Goal: Transaction & Acquisition: Book appointment/travel/reservation

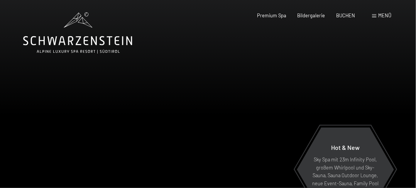
click at [376, 16] on span at bounding box center [374, 15] width 4 height 3
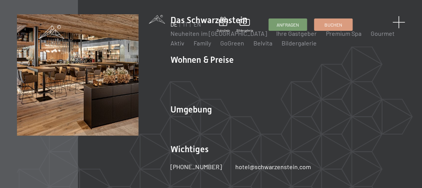
click at [397, 21] on span at bounding box center [398, 22] width 13 height 13
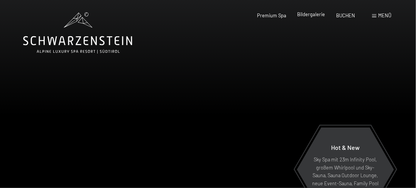
click at [307, 13] on span "Bildergalerie" at bounding box center [311, 14] width 28 height 6
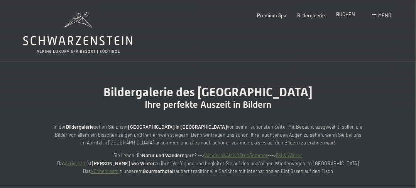
click at [341, 15] on span "BUCHEN" at bounding box center [345, 14] width 19 height 6
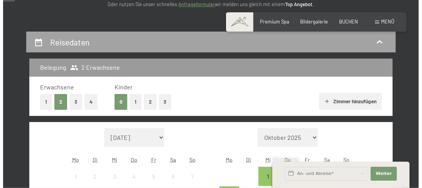
scroll to position [77, 0]
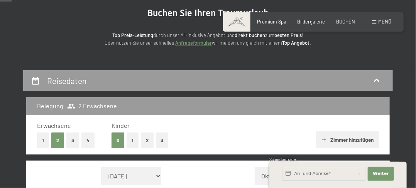
click at [373, 23] on span at bounding box center [374, 21] width 4 height 3
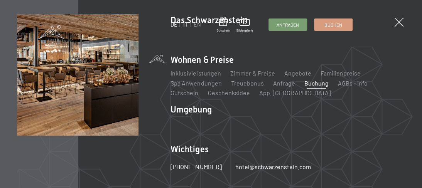
click at [184, 26] on link "IT" at bounding box center [185, 24] width 5 height 7
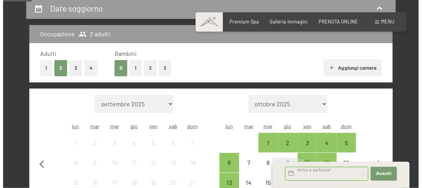
scroll to position [116, 0]
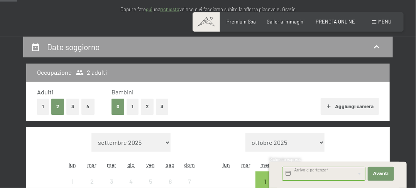
click at [375, 22] on span at bounding box center [374, 21] width 4 height 3
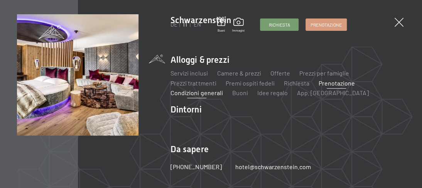
click at [205, 93] on link "Condizioni generali" at bounding box center [196, 92] width 52 height 7
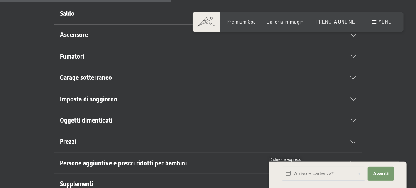
scroll to position [386, 0]
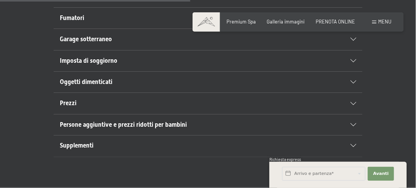
click at [75, 100] on span "Prezzi" at bounding box center [68, 102] width 17 height 7
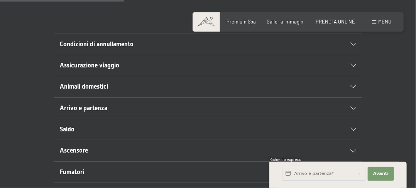
scroll to position [97, 0]
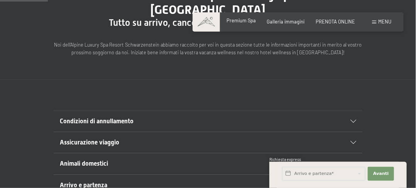
click at [239, 19] on span "Premium Spa" at bounding box center [241, 20] width 29 height 6
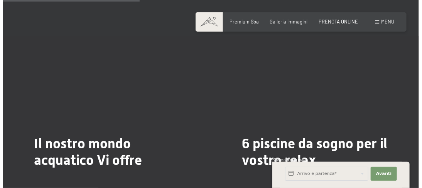
scroll to position [1388, 0]
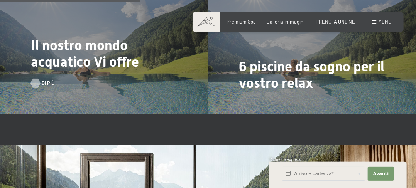
click at [38, 79] on div at bounding box center [35, 83] width 5 height 9
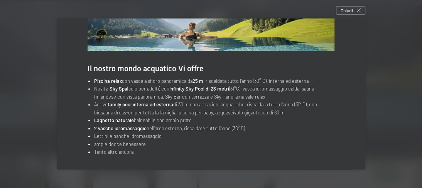
scroll to position [0, 0]
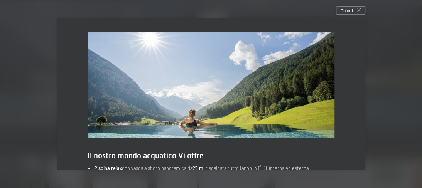
click at [310, 90] on img at bounding box center [211, 85] width 247 height 106
click at [359, 7] on div "Chiudi" at bounding box center [350, 10] width 29 height 8
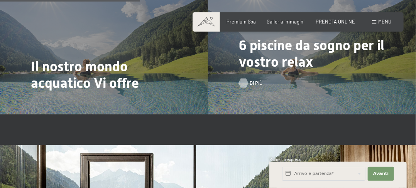
click at [246, 79] on div at bounding box center [243, 83] width 5 height 9
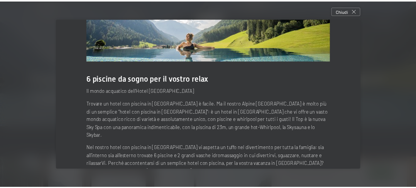
scroll to position [97, 0]
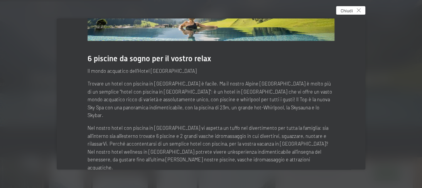
click at [359, 8] on icon at bounding box center [359, 10] width 4 height 4
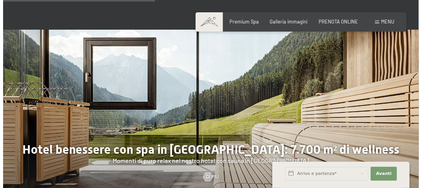
scroll to position [1543, 0]
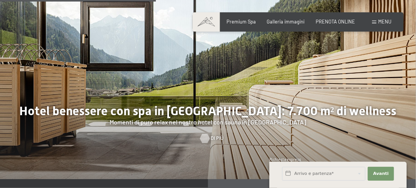
click at [202, 134] on div at bounding box center [204, 138] width 5 height 9
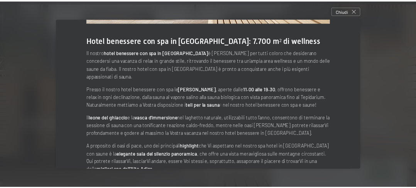
scroll to position [126, 0]
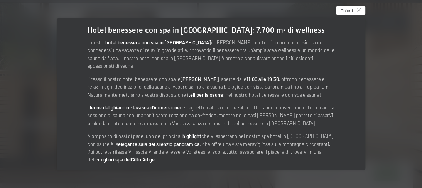
click at [363, 8] on div "Chiudi" at bounding box center [350, 10] width 29 height 8
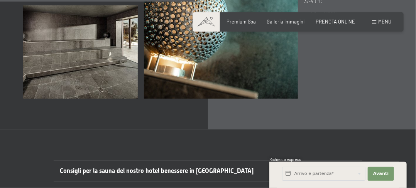
scroll to position [1967, 0]
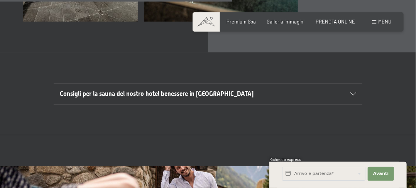
click at [354, 93] on icon at bounding box center [353, 94] width 6 height 3
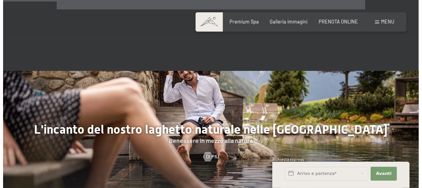
scroll to position [2237, 0]
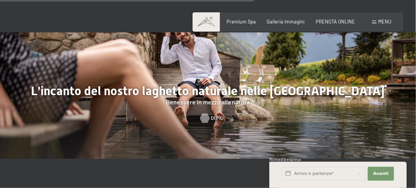
click at [206, 114] on div at bounding box center [204, 118] width 5 height 9
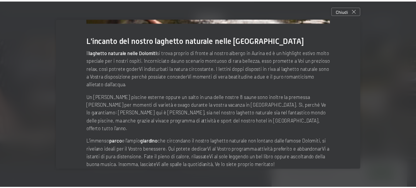
scroll to position [121, 0]
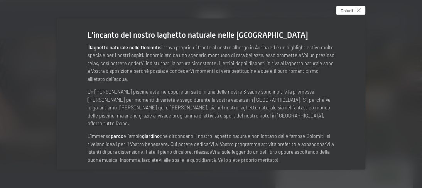
click at [359, 8] on icon at bounding box center [359, 10] width 4 height 4
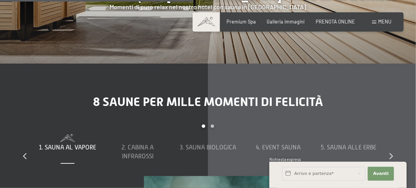
scroll to position [1697, 0]
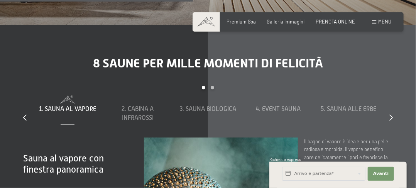
click at [394, 107] on div "8 saune per mille momenti di felicità slide 1 to 5 of 8 1. Sauna al vapore 2. C…" at bounding box center [208, 174] width 416 height 236
click at [390, 115] on icon at bounding box center [390, 118] width 3 height 6
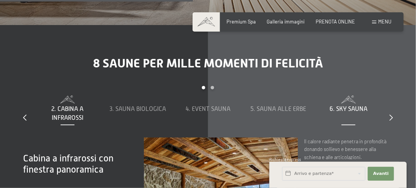
click at [352, 106] on span "6. Sky Sauna" at bounding box center [348, 109] width 38 height 7
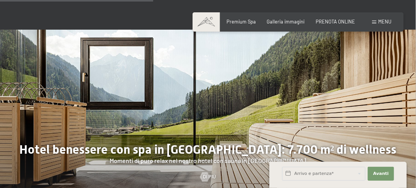
scroll to position [1311, 0]
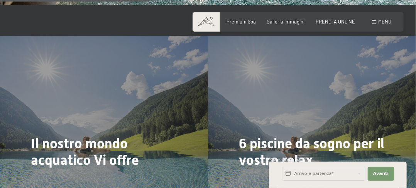
click at [372, 22] on span at bounding box center [374, 21] width 4 height 3
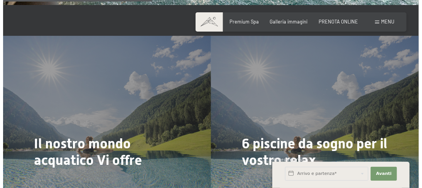
scroll to position [1320, 0]
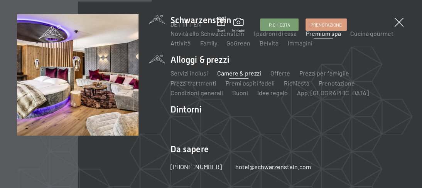
click at [241, 72] on link "Camere & prezzi" at bounding box center [239, 72] width 44 height 7
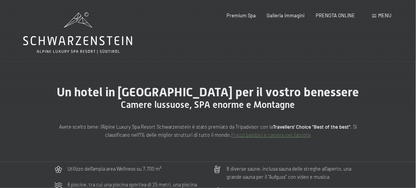
click at [376, 16] on span at bounding box center [374, 15] width 4 height 3
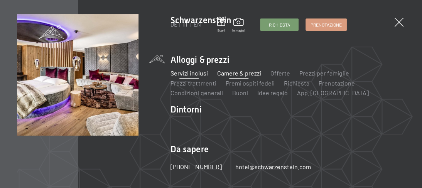
click at [197, 71] on link "Servizi inclusi" at bounding box center [188, 72] width 37 height 7
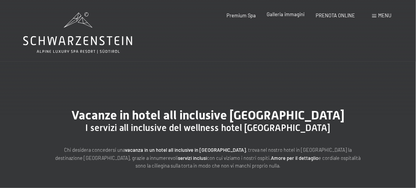
click at [280, 14] on span "Galleria immagini" at bounding box center [286, 14] width 38 height 6
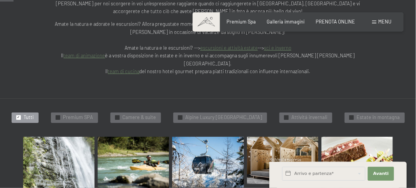
scroll to position [231, 0]
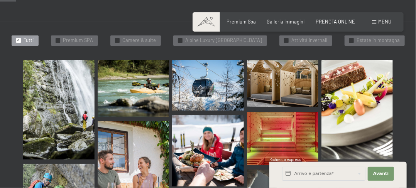
click at [370, 82] on img at bounding box center [356, 110] width 71 height 100
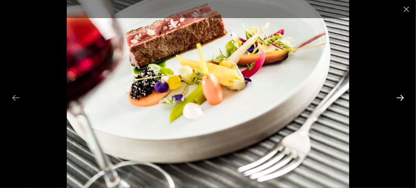
click at [402, 95] on button "Next slide" at bounding box center [400, 97] width 16 height 15
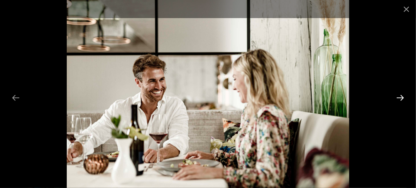
click at [401, 96] on button "Next slide" at bounding box center [400, 97] width 16 height 15
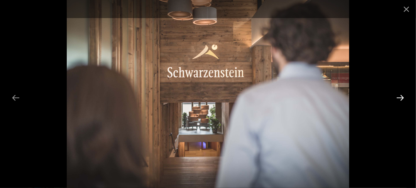
click at [402, 96] on button "Next slide" at bounding box center [400, 97] width 16 height 15
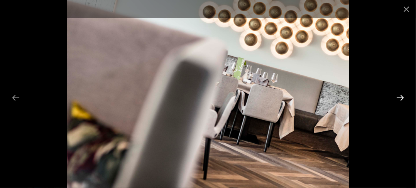
click at [399, 97] on button "Next slide" at bounding box center [400, 97] width 16 height 15
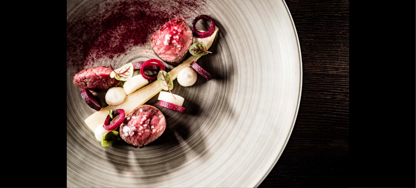
click at [399, 97] on button "Next slide" at bounding box center [404, 97] width 16 height 15
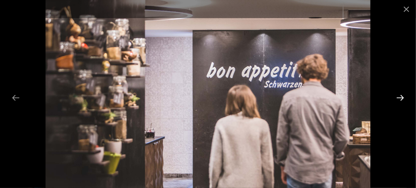
click at [399, 97] on button "Next slide" at bounding box center [400, 97] width 16 height 15
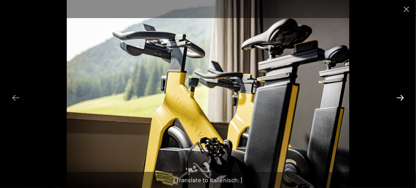
click at [399, 97] on button "Next slide" at bounding box center [400, 97] width 16 height 15
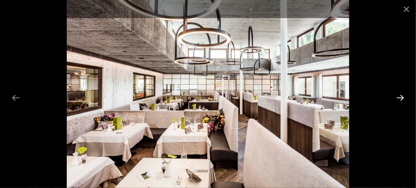
click at [399, 94] on button "Next slide" at bounding box center [400, 97] width 16 height 15
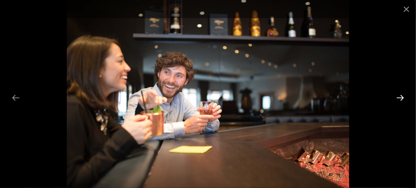
click at [399, 94] on button "Next slide" at bounding box center [400, 97] width 16 height 15
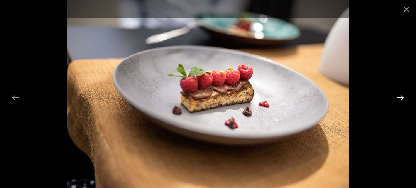
click at [399, 94] on button "Next slide" at bounding box center [400, 97] width 16 height 15
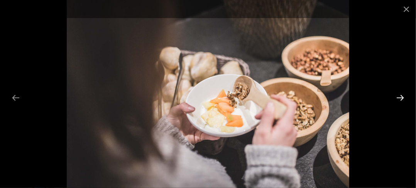
click at [399, 94] on button "Next slide" at bounding box center [400, 97] width 16 height 15
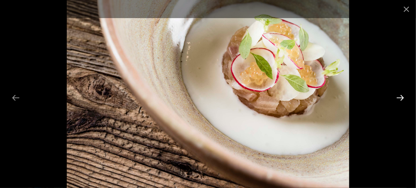
click at [399, 94] on button "Next slide" at bounding box center [400, 97] width 16 height 15
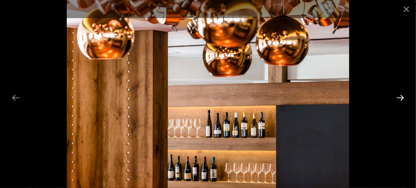
click at [399, 94] on button "Next slide" at bounding box center [400, 97] width 16 height 15
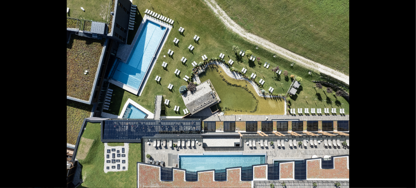
click at [399, 94] on button "Next slide" at bounding box center [404, 97] width 16 height 15
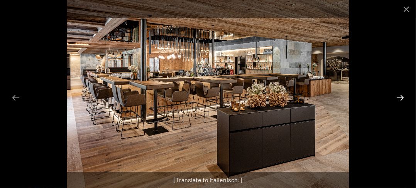
click at [399, 94] on button "Next slide" at bounding box center [400, 97] width 16 height 15
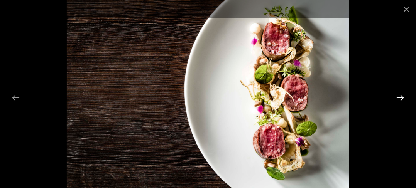
click at [399, 96] on button "Next slide" at bounding box center [400, 97] width 16 height 15
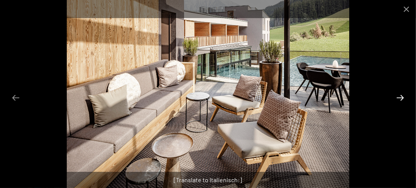
click at [400, 96] on button "Next slide" at bounding box center [400, 97] width 16 height 15
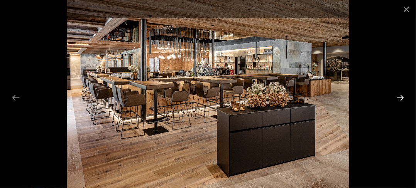
click at [400, 96] on button "Next slide" at bounding box center [400, 97] width 16 height 15
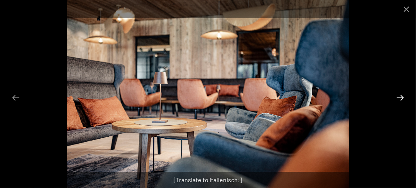
click at [400, 96] on button "Next slide" at bounding box center [400, 97] width 16 height 15
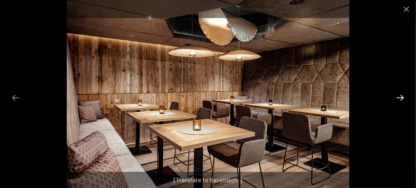
click at [399, 98] on button "Next slide" at bounding box center [400, 97] width 16 height 15
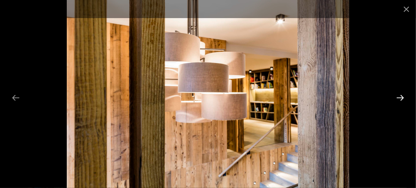
click at [400, 96] on button "Next slide" at bounding box center [400, 97] width 16 height 15
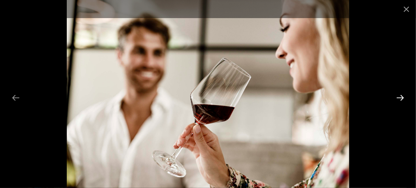
click at [400, 96] on button "Next slide" at bounding box center [400, 97] width 16 height 15
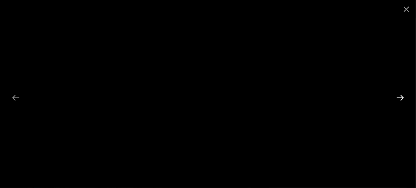
click at [398, 93] on button "Next slide" at bounding box center [400, 97] width 16 height 15
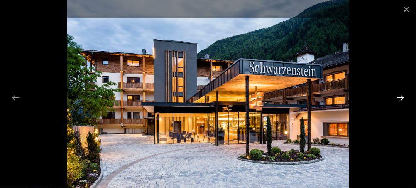
click at [400, 96] on button "Next slide" at bounding box center [400, 97] width 16 height 15
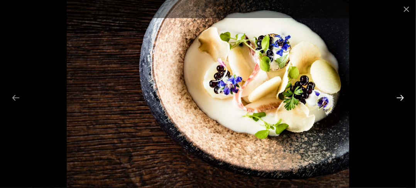
click at [400, 98] on button "Next slide" at bounding box center [400, 97] width 16 height 15
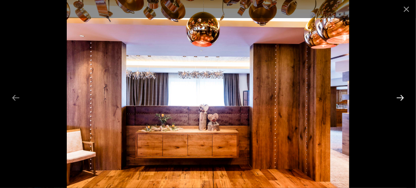
click at [399, 98] on button "Next slide" at bounding box center [400, 97] width 16 height 15
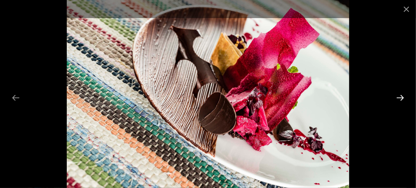
click at [399, 99] on button "Next slide" at bounding box center [400, 97] width 16 height 15
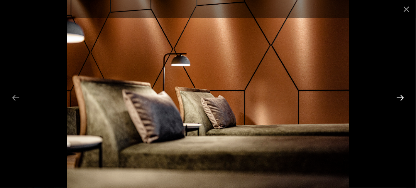
click at [399, 99] on button "Next slide" at bounding box center [400, 97] width 16 height 15
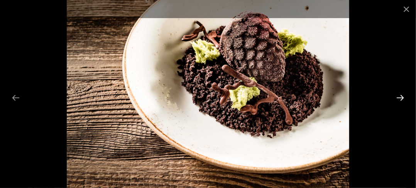
click at [398, 101] on button "Next slide" at bounding box center [400, 97] width 16 height 15
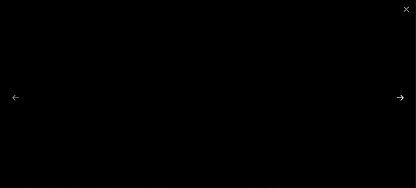
click at [396, 103] on button "Next slide" at bounding box center [400, 97] width 16 height 15
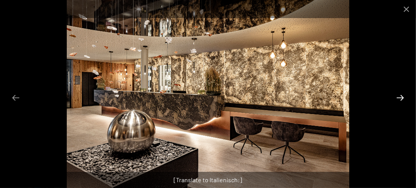
click at [396, 104] on button "Next slide" at bounding box center [400, 97] width 16 height 15
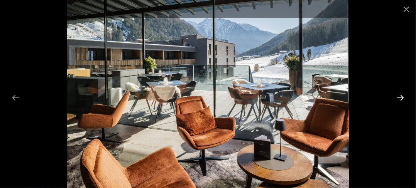
click at [396, 105] on button "Next slide" at bounding box center [400, 97] width 16 height 15
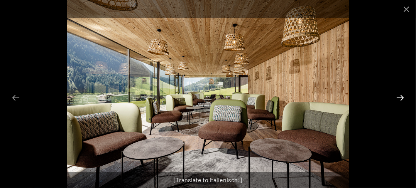
click at [396, 105] on button "Next slide" at bounding box center [400, 97] width 16 height 15
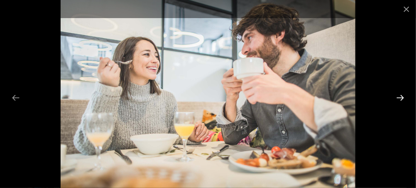
click at [403, 96] on button "Next slide" at bounding box center [400, 97] width 16 height 15
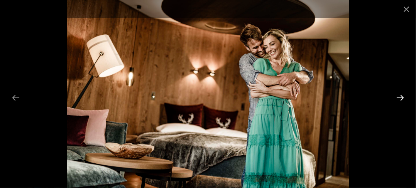
click at [403, 97] on button "Next slide" at bounding box center [400, 97] width 16 height 15
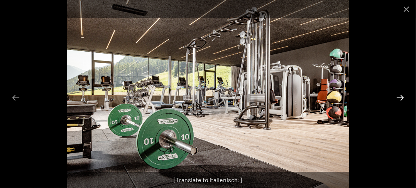
click at [401, 100] on button "Next slide" at bounding box center [400, 97] width 16 height 15
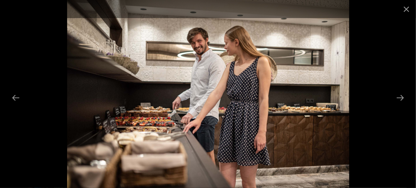
click at [394, 107] on div at bounding box center [208, 94] width 416 height 188
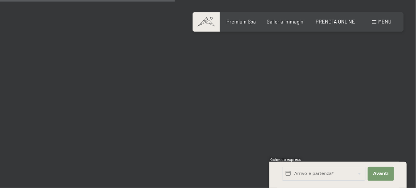
scroll to position [2545, 0]
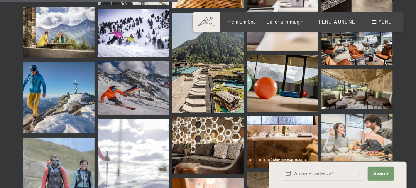
click at [204, 56] on img at bounding box center [207, 63] width 71 height 100
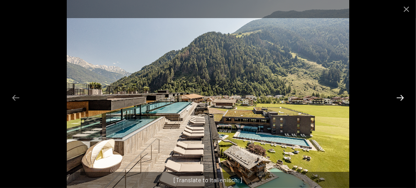
click at [399, 91] on button "Next slide" at bounding box center [400, 97] width 16 height 15
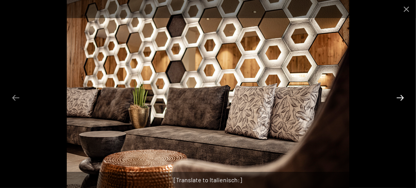
click at [399, 91] on button "Next slide" at bounding box center [400, 97] width 16 height 15
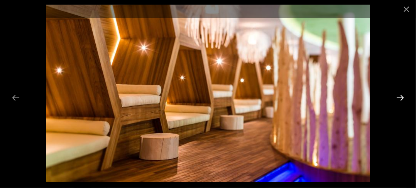
click at [396, 94] on button "Next slide" at bounding box center [400, 97] width 16 height 15
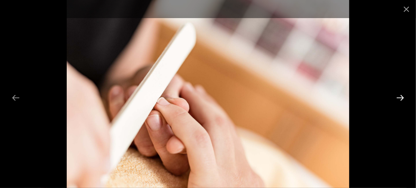
click at [396, 94] on button "Next slide" at bounding box center [400, 97] width 16 height 15
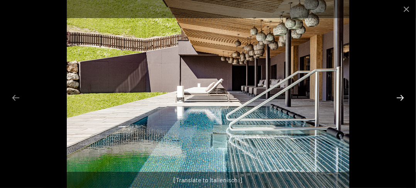
click at [396, 94] on button "Next slide" at bounding box center [400, 97] width 16 height 15
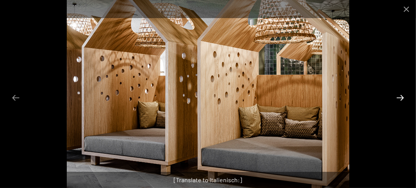
click at [396, 94] on button "Next slide" at bounding box center [400, 97] width 16 height 15
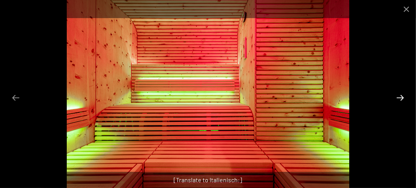
click at [396, 94] on button "Next slide" at bounding box center [400, 97] width 16 height 15
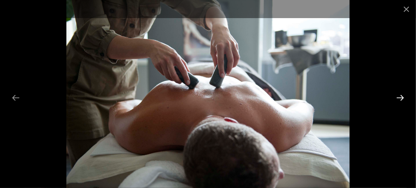
click at [396, 94] on button "Next slide" at bounding box center [400, 97] width 16 height 15
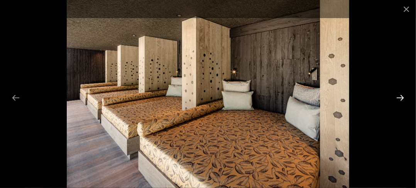
click at [396, 94] on button "Next slide" at bounding box center [400, 97] width 16 height 15
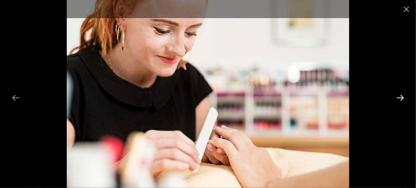
click at [396, 94] on button "Next slide" at bounding box center [400, 97] width 16 height 15
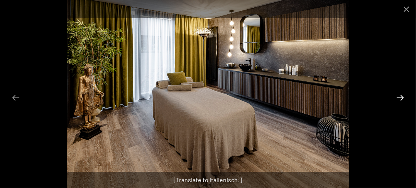
click at [396, 94] on button "Next slide" at bounding box center [400, 97] width 16 height 15
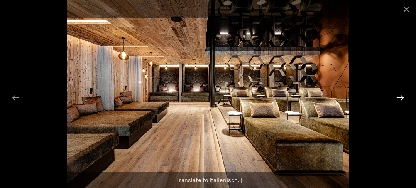
click at [396, 94] on button "Next slide" at bounding box center [400, 97] width 16 height 15
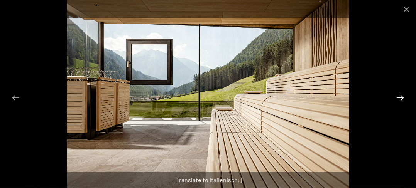
click at [396, 95] on button "Next slide" at bounding box center [400, 97] width 16 height 15
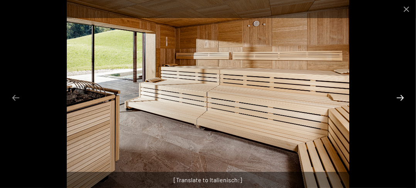
click at [396, 95] on button "Next slide" at bounding box center [400, 97] width 16 height 15
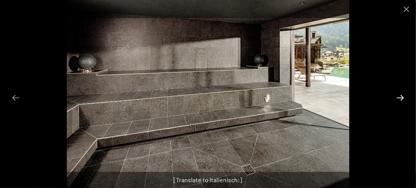
click at [396, 95] on button "Next slide" at bounding box center [400, 97] width 16 height 15
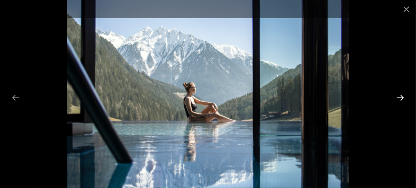
click at [396, 96] on button "Next slide" at bounding box center [400, 97] width 16 height 15
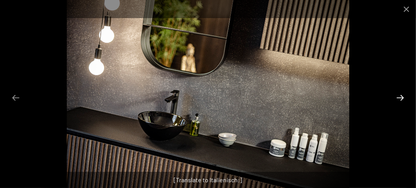
click at [396, 96] on button "Next slide" at bounding box center [400, 97] width 16 height 15
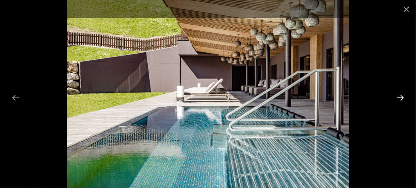
click at [396, 96] on button "Next slide" at bounding box center [400, 97] width 16 height 15
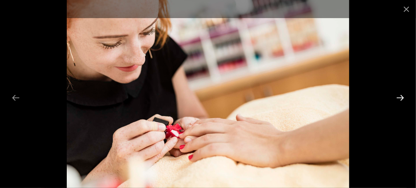
click at [396, 96] on button "Next slide" at bounding box center [400, 97] width 16 height 15
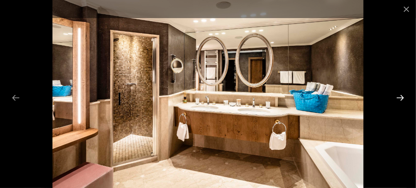
click at [396, 96] on button "Next slide" at bounding box center [400, 97] width 16 height 15
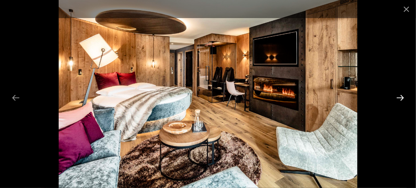
click at [399, 96] on button "Next slide" at bounding box center [400, 97] width 16 height 15
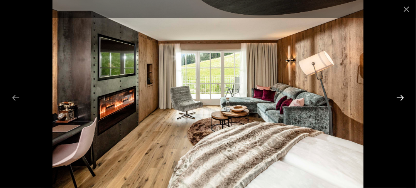
click at [399, 97] on button "Next slide" at bounding box center [400, 97] width 16 height 15
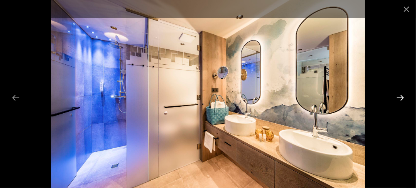
click at [399, 97] on button "Next slide" at bounding box center [400, 97] width 16 height 15
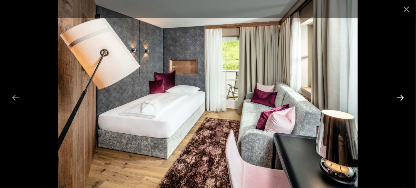
click at [399, 97] on button "Next slide" at bounding box center [400, 97] width 16 height 15
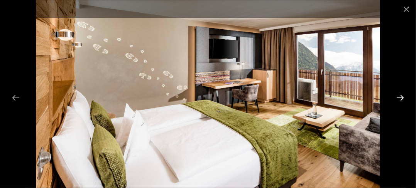
click at [399, 97] on button "Next slide" at bounding box center [400, 97] width 16 height 15
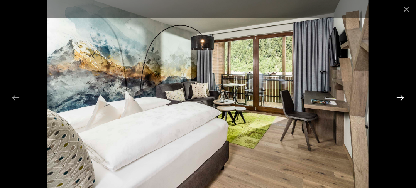
click at [399, 97] on button "Next slide" at bounding box center [400, 97] width 16 height 15
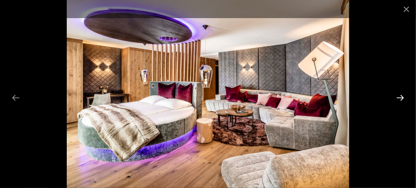
click at [398, 97] on button "Next slide" at bounding box center [400, 97] width 16 height 15
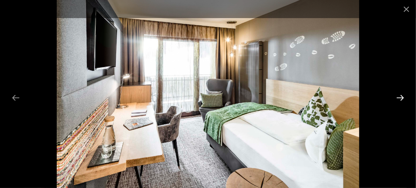
click at [398, 98] on button "Next slide" at bounding box center [400, 97] width 16 height 15
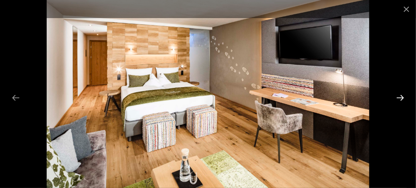
click at [401, 96] on button "Next slide" at bounding box center [400, 97] width 16 height 15
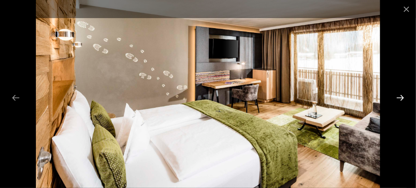
click at [399, 94] on button "Next slide" at bounding box center [400, 97] width 16 height 15
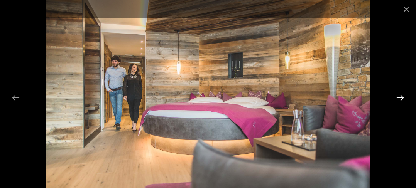
click at [398, 94] on button "Next slide" at bounding box center [400, 97] width 16 height 15
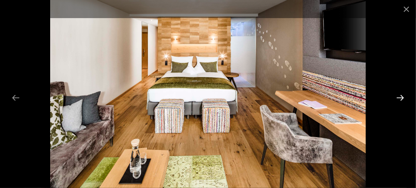
click at [398, 94] on button "Next slide" at bounding box center [400, 97] width 16 height 15
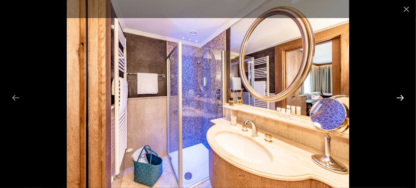
click at [398, 94] on button "Next slide" at bounding box center [400, 97] width 16 height 15
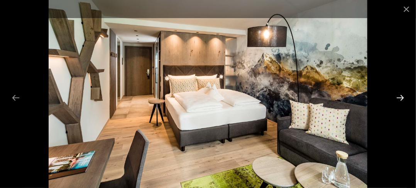
click at [399, 94] on button "Next slide" at bounding box center [400, 97] width 16 height 15
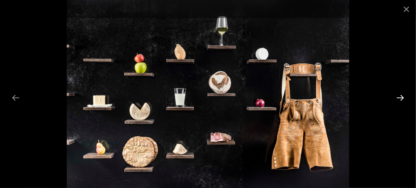
click at [399, 95] on button "Next slide" at bounding box center [400, 97] width 16 height 15
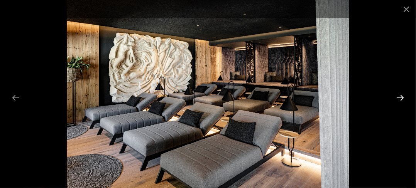
click at [399, 95] on button "Next slide" at bounding box center [400, 97] width 16 height 15
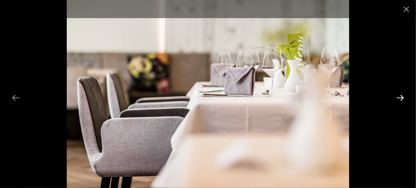
click at [399, 95] on button "Next slide" at bounding box center [400, 97] width 16 height 15
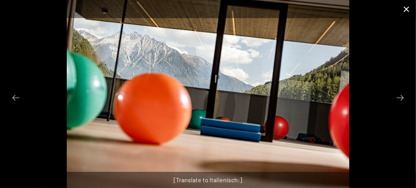
click at [407, 6] on button "Close gallery" at bounding box center [405, 9] width 19 height 18
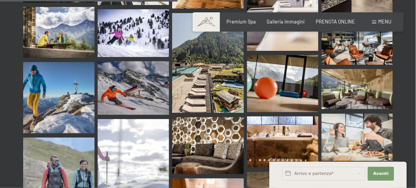
click at [375, 23] on span at bounding box center [374, 21] width 4 height 3
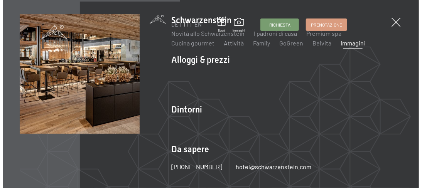
scroll to position [2580, 0]
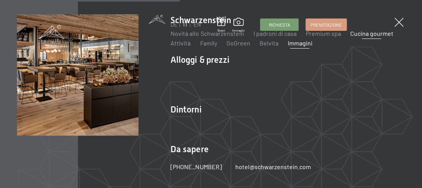
click at [364, 31] on link "Cucina gourmet" at bounding box center [371, 33] width 43 height 7
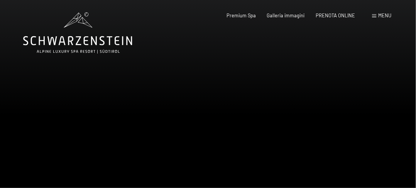
click at [324, 86] on div at bounding box center [312, 125] width 208 height 251
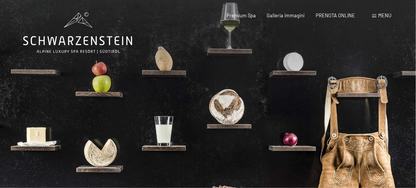
click at [307, 94] on div at bounding box center [312, 125] width 208 height 251
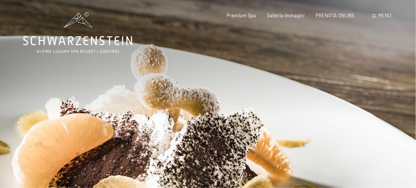
click at [307, 94] on div at bounding box center [312, 125] width 208 height 251
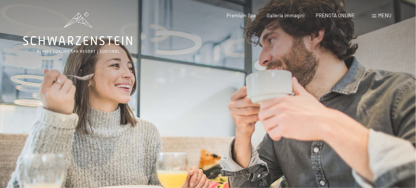
click at [307, 94] on div at bounding box center [312, 125] width 208 height 251
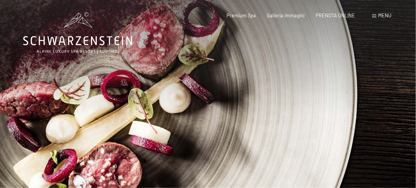
click at [381, 14] on span "Menu" at bounding box center [384, 15] width 13 height 6
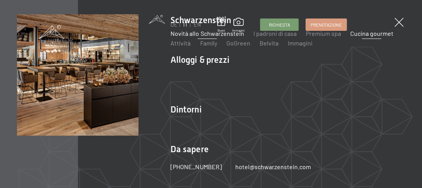
click at [189, 32] on link "Novità allo Schwarzenstein" at bounding box center [206, 33] width 73 height 7
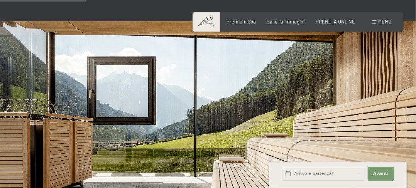
scroll to position [276, 0]
